Goal: Task Accomplishment & Management: Use online tool/utility

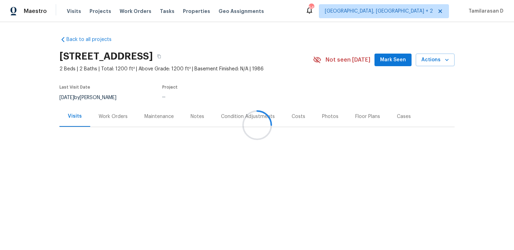
click at [106, 117] on div at bounding box center [257, 125] width 514 height 250
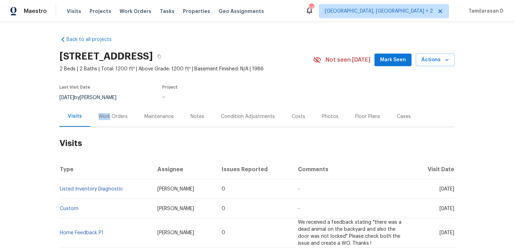
click at [106, 117] on div "Work Orders" at bounding box center [113, 116] width 29 height 7
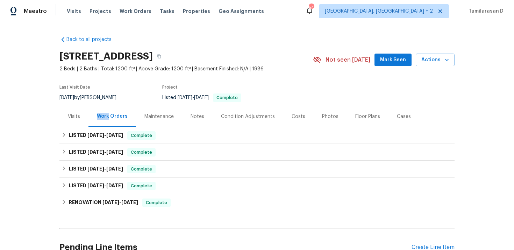
scroll to position [38, 0]
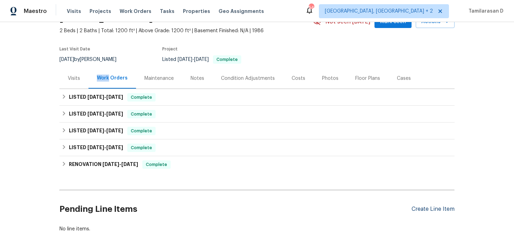
click at [434, 207] on div "Create Line Item" at bounding box center [433, 209] width 43 height 7
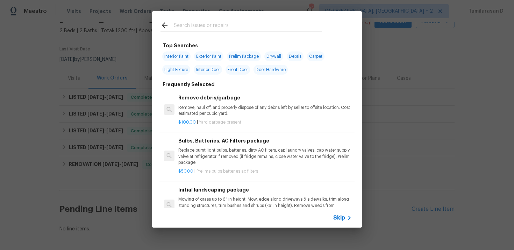
click at [339, 211] on div "Skip" at bounding box center [257, 218] width 210 height 20
click at [342, 220] on span "Skip" at bounding box center [339, 217] width 12 height 7
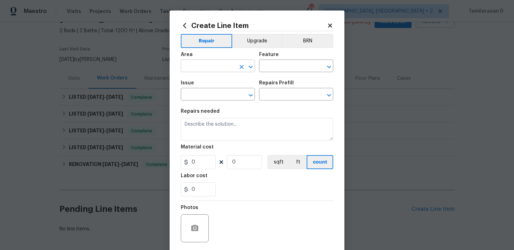
click at [205, 68] on input "text" at bounding box center [208, 66] width 55 height 11
click at [201, 86] on li "Storage" at bounding box center [218, 83] width 74 height 12
type input "Storage"
click at [281, 68] on input "text" at bounding box center [286, 66] width 55 height 11
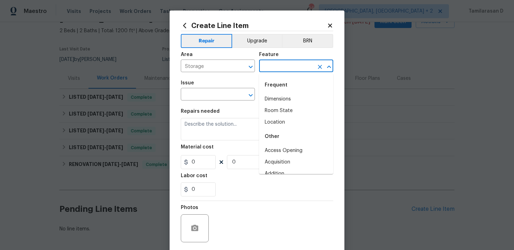
type input "d"
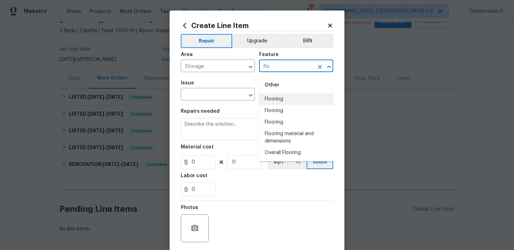
click at [278, 97] on li "Flooring" at bounding box center [296, 99] width 74 height 12
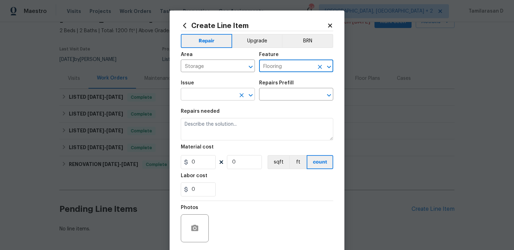
type input "Flooring"
click at [206, 91] on input "text" at bounding box center [208, 95] width 55 height 11
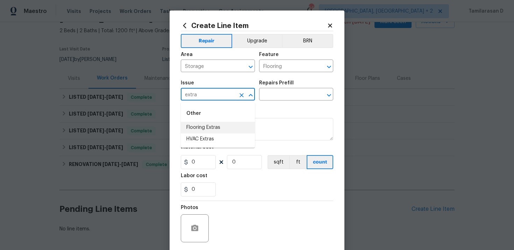
click at [209, 131] on li "Flooring Extras" at bounding box center [218, 128] width 74 height 12
type input "Flooring Extras"
click at [269, 99] on input "text" at bounding box center [286, 95] width 55 height 11
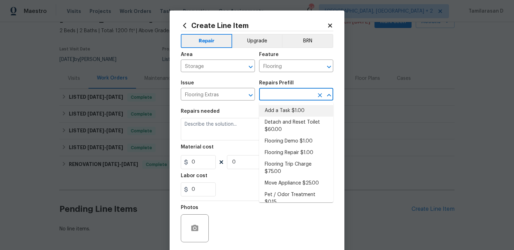
click at [273, 107] on li "Add a Task $1.00" at bounding box center [296, 111] width 74 height 12
type input "Overall Flooring"
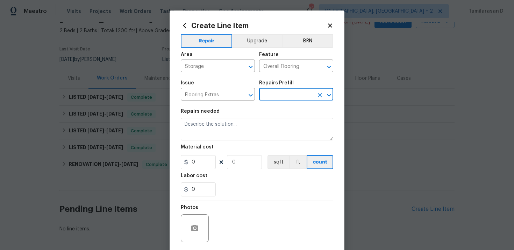
type input "Add a Task $1.00"
type textarea "HPM to detail"
type input "1"
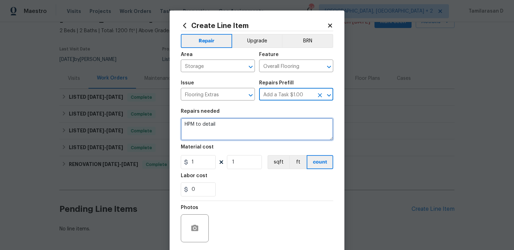
click at [200, 130] on textarea "HPM to detail" at bounding box center [257, 129] width 153 height 22
paste textarea "#lwoleak Feedback received that there is water damage in the storage room leadi…"
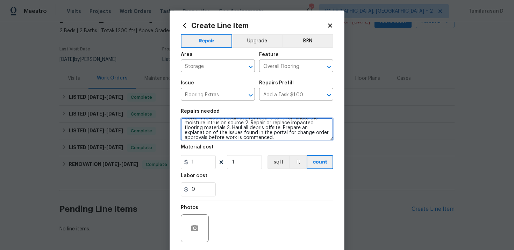
scroll to position [52, 0]
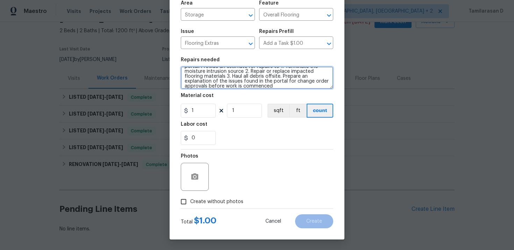
type textarea "#lwoleak Feedback received that there is water damage in the storage room leadi…"
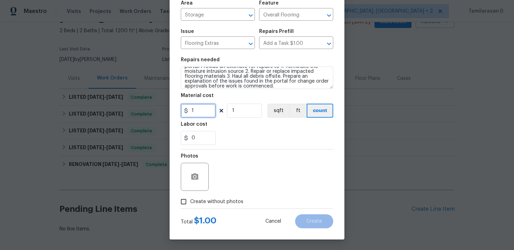
click at [198, 110] on input "1" at bounding box center [198, 111] width 35 height 14
type input "75"
click at [253, 160] on div "Photos" at bounding box center [257, 171] width 153 height 45
click at [188, 201] on input "Create without photos" at bounding box center [183, 201] width 13 height 13
checkbox input "true"
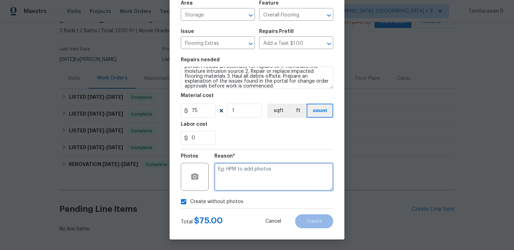
click at [230, 174] on textarea at bounding box center [273, 177] width 119 height 28
type textarea "N/A"
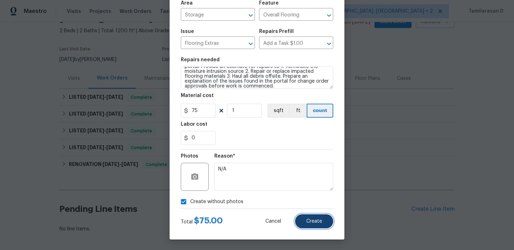
click at [312, 220] on span "Create" at bounding box center [314, 221] width 16 height 5
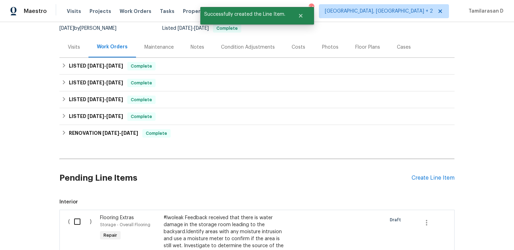
scroll to position [71, 0]
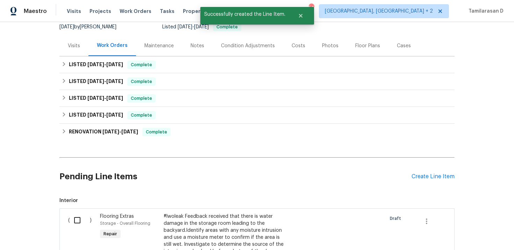
click at [79, 220] on input "checkbox" at bounding box center [80, 220] width 20 height 15
checkbox input "true"
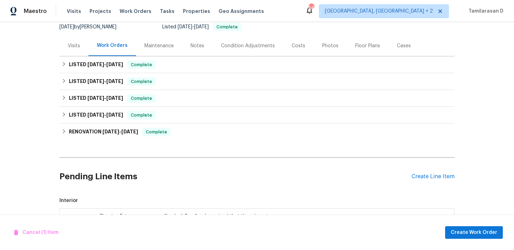
scroll to position [246, 0]
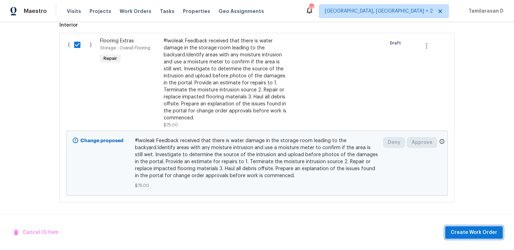
click at [490, 232] on span "Create Work Order" at bounding box center [474, 232] width 47 height 9
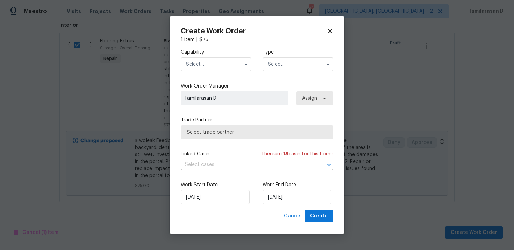
click at [284, 63] on input "text" at bounding box center [298, 64] width 71 height 14
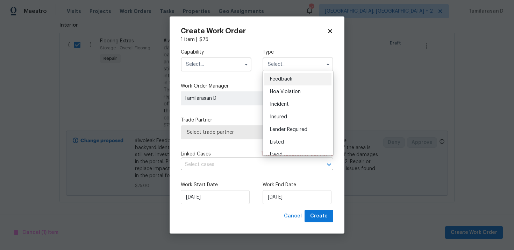
click at [278, 80] on span "Feedback" at bounding box center [281, 79] width 22 height 5
type input "Feedback"
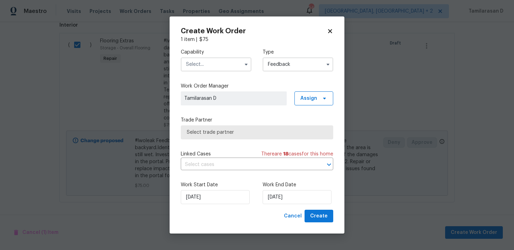
click at [206, 63] on input "text" at bounding box center [216, 64] width 71 height 14
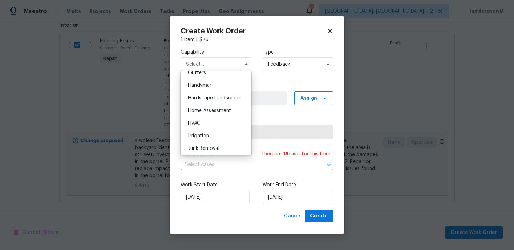
scroll to position [382, 0]
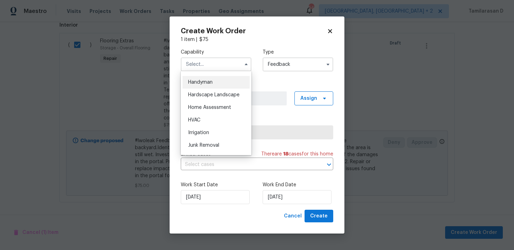
click at [196, 82] on span "Handyman" at bounding box center [200, 82] width 24 height 5
type input "Handyman"
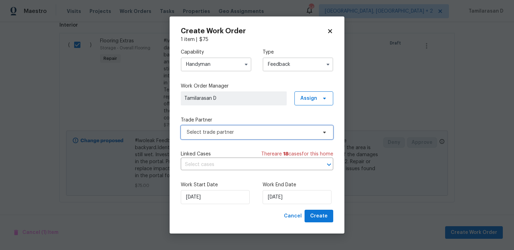
click at [214, 134] on span "Select trade partner" at bounding box center [252, 132] width 130 height 7
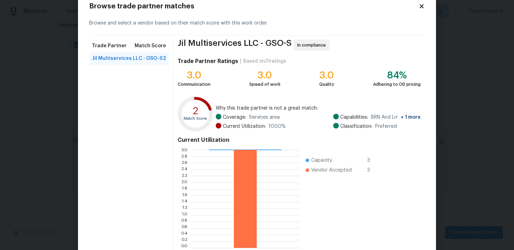
scroll to position [59, 0]
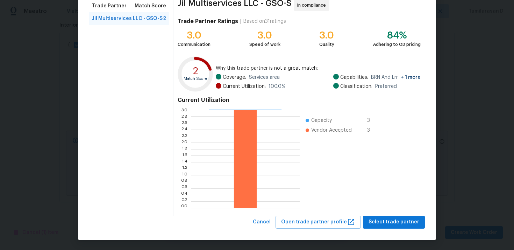
click at [386, 220] on span "Select trade partner" at bounding box center [394, 222] width 51 height 9
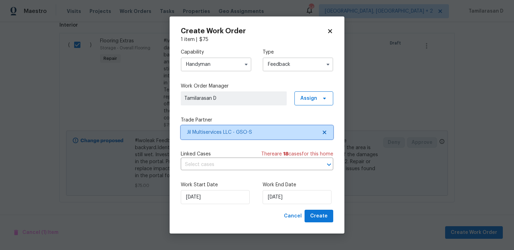
scroll to position [0, 0]
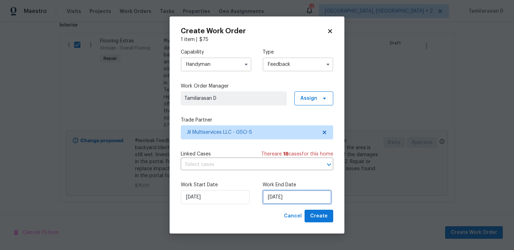
click at [280, 200] on input "[DATE]" at bounding box center [297, 197] width 69 height 14
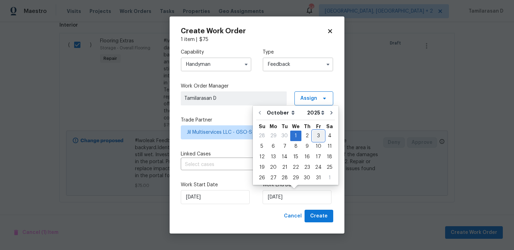
click at [316, 137] on div "3" at bounding box center [319, 136] width 12 height 10
type input "[DATE]"
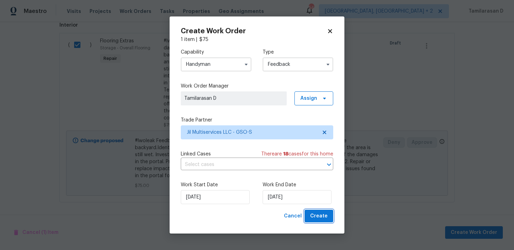
click at [317, 221] on button "Create" at bounding box center [319, 216] width 29 height 13
checkbox input "false"
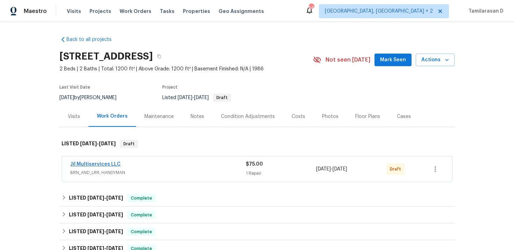
click at [105, 162] on link "Jil Multiservices LLC" at bounding box center [95, 164] width 50 height 5
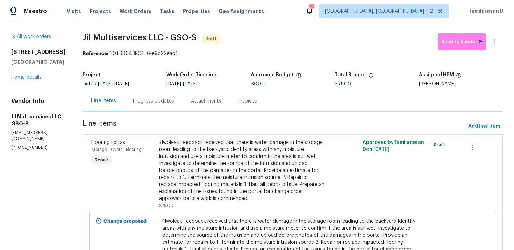
click at [146, 101] on div "Progress Updates" at bounding box center [153, 101] width 41 height 7
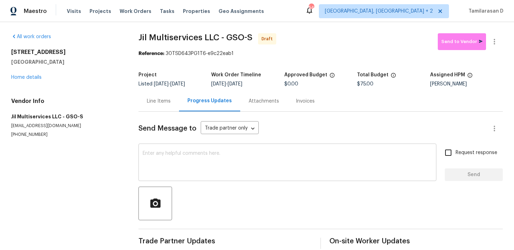
click at [193, 177] on div "x ​" at bounding box center [288, 163] width 298 height 36
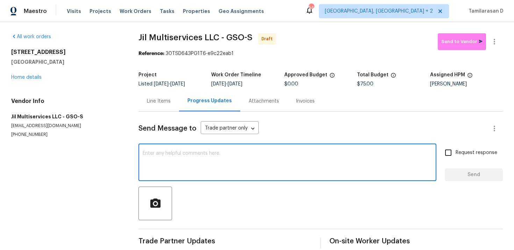
paste textarea "Hey, this is Tamil from Opendoor. I’m confirming you received the WO for the pr…"
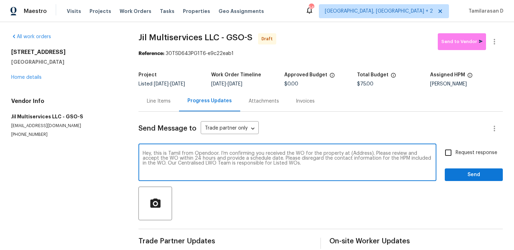
click at [359, 155] on textarea "Hey, this is Tamil from Opendoor. I’m confirming you received the WO for the pr…" at bounding box center [288, 163] width 290 height 24
paste textarea "[STREET_ADDRESS]"
type textarea "Hey, this is Tamil from Opendoor. I’m confirming you received the WO for the pr…"
click at [462, 150] on span "Request response" at bounding box center [477, 152] width 42 height 7
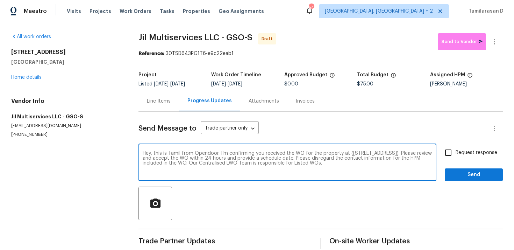
click at [456, 150] on input "Request response" at bounding box center [448, 152] width 15 height 15
checkbox input "true"
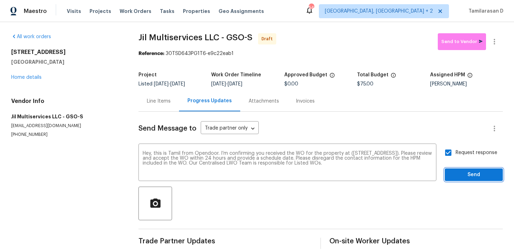
click at [468, 176] on span "Send" at bounding box center [474, 174] width 47 height 9
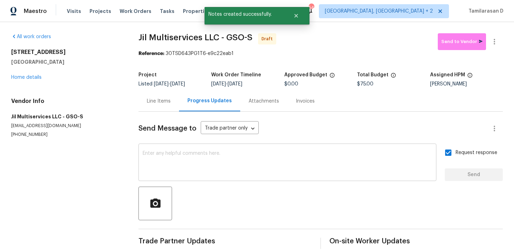
scroll to position [10, 0]
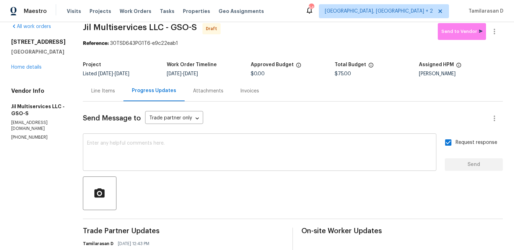
click at [167, 144] on textarea at bounding box center [259, 153] width 345 height 24
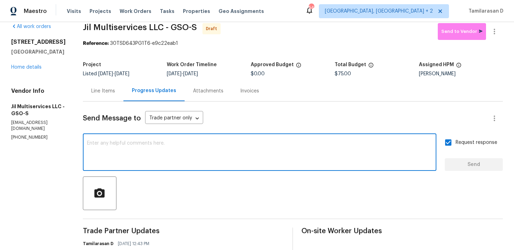
paste textarea "Attention All Work Orders must include before-photos (both close-up and wide-an…"
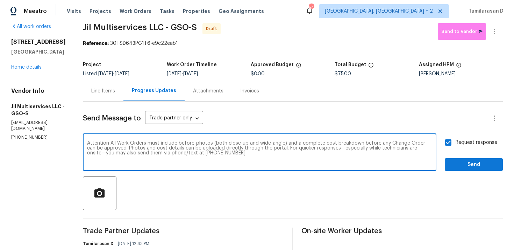
type textarea "Attention All Work Orders must include before-photos (both close-up and wide-an…"
click at [480, 167] on span "Send" at bounding box center [474, 164] width 47 height 9
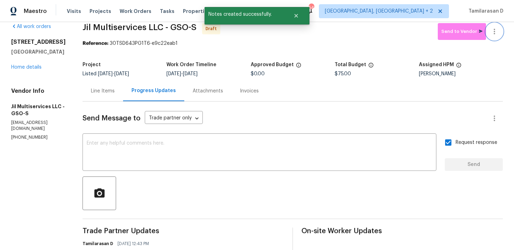
click at [498, 28] on icon "button" at bounding box center [494, 31] width 8 height 8
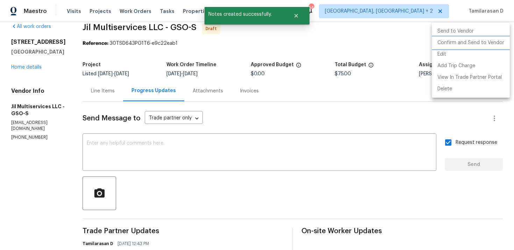
click at [470, 44] on li "Confirm and Send to Vendor" at bounding box center [471, 43] width 78 height 12
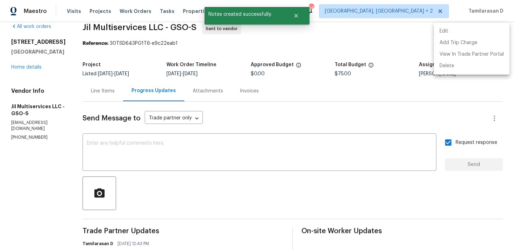
click at [250, 47] on div at bounding box center [257, 125] width 514 height 250
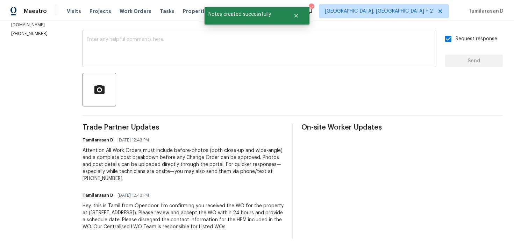
scroll to position [0, 0]
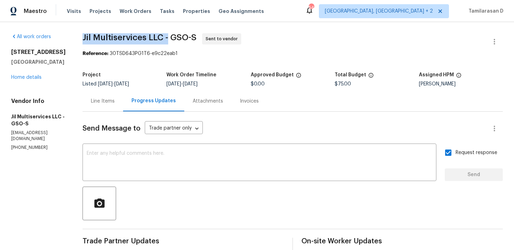
drag, startPoint x: 86, startPoint y: 37, endPoint x: 171, endPoint y: 40, distance: 85.0
click at [171, 40] on span "Jil Multiservices LLC - GSO-S" at bounding box center [140, 37] width 114 height 8
copy span "Jil Multiservices LLC -"
